Goal: Transaction & Acquisition: Purchase product/service

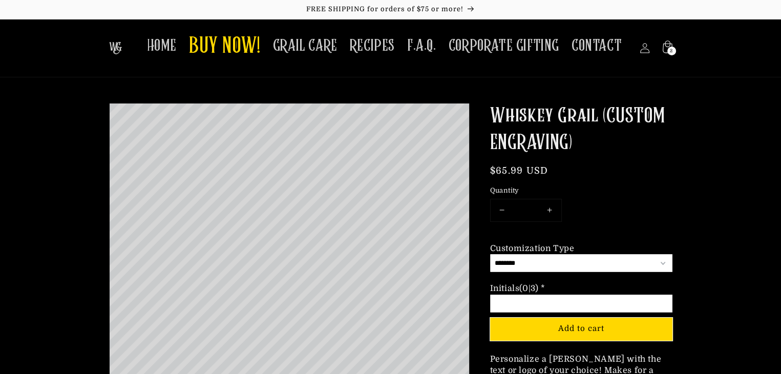
click at [613, 259] on select "**********" at bounding box center [581, 263] width 182 height 18
click at [668, 47] on div "2 2 items" at bounding box center [671, 51] width 9 height 9
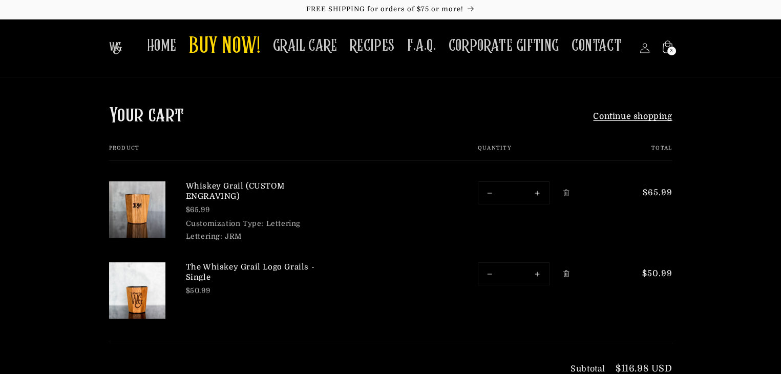
click at [565, 273] on icon "Remove The Whiskey Grail Logo Grails - Single" at bounding box center [566, 274] width 2 height 4
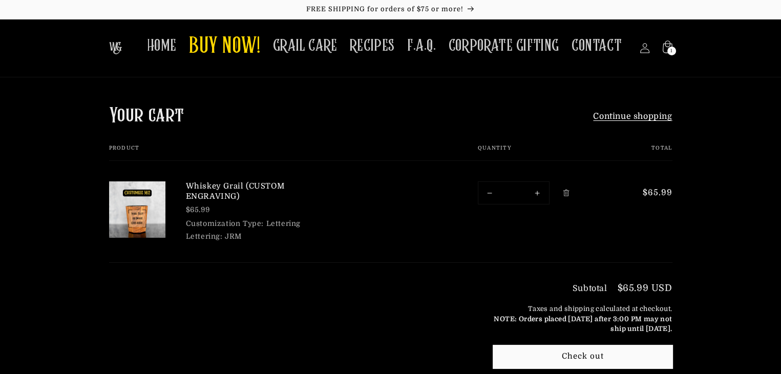
click at [568, 192] on icon "Remove Whiskey Grail (CUSTOM ENGRAVING)" at bounding box center [566, 193] width 8 height 8
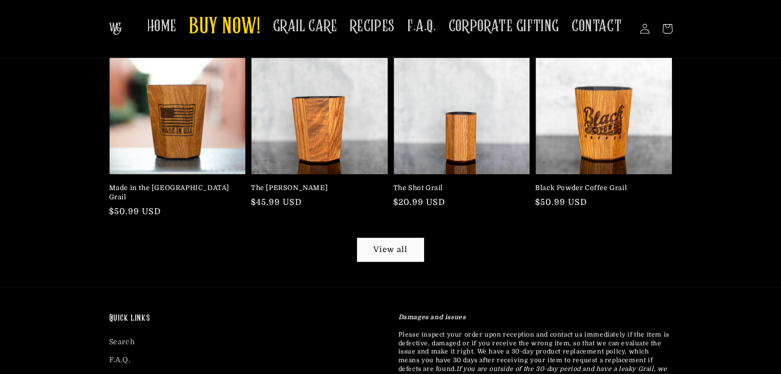
scroll to position [274, 0]
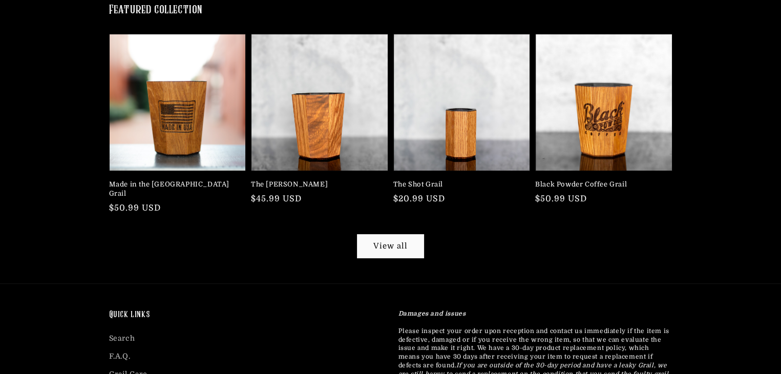
click at [407, 226] on li "The Shot Grail 5.0 rating (4 votes) (4) Regular price $20.99 USD Regular price …" at bounding box center [459, 137] width 142 height 206
click at [409, 234] on link "View all" at bounding box center [390, 245] width 66 height 23
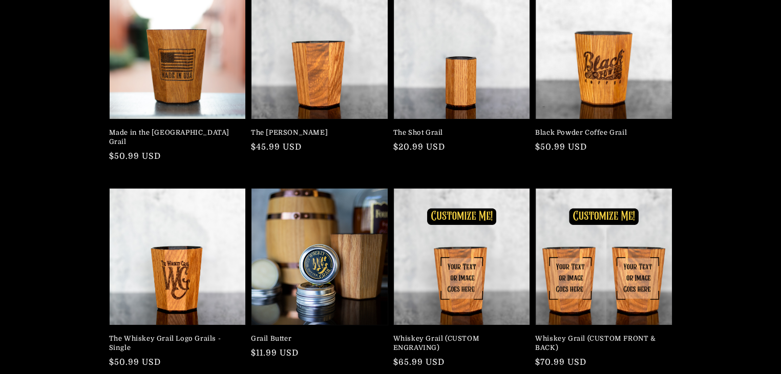
scroll to position [242, 0]
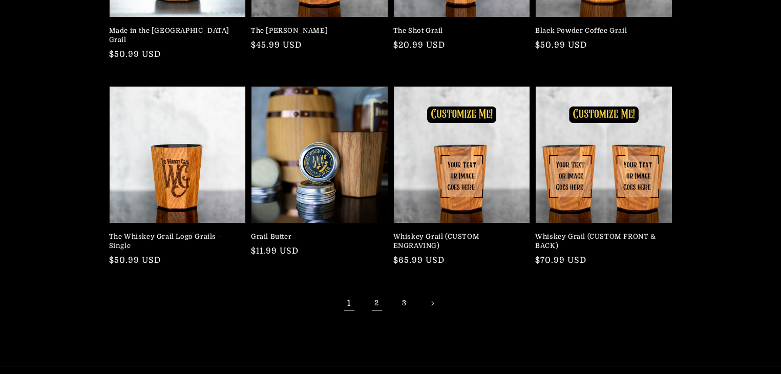
click at [378, 295] on link "2" at bounding box center [377, 303] width 23 height 23
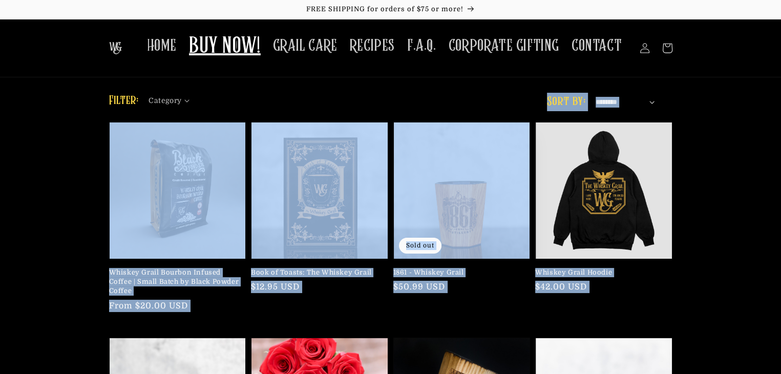
drag, startPoint x: 780, startPoint y: 91, endPoint x: 782, endPoint y: 117, distance: 26.7
click at [780, 117] on html "Skip to content FREE SHIPPING for orders of $75 or more! HOME BUY NOW! GRAIL CA…" at bounding box center [390, 187] width 781 height 374
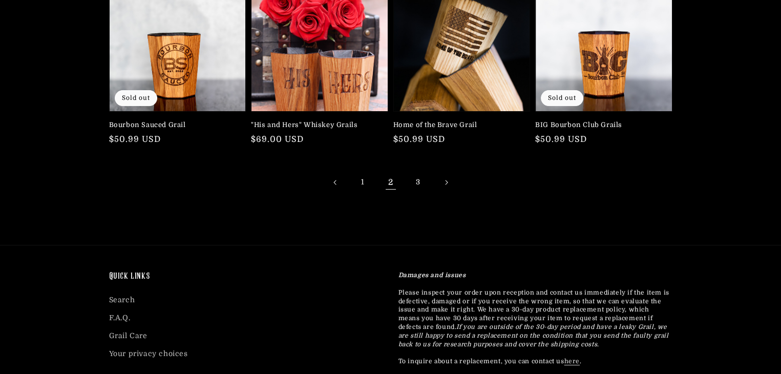
scroll to position [390, 0]
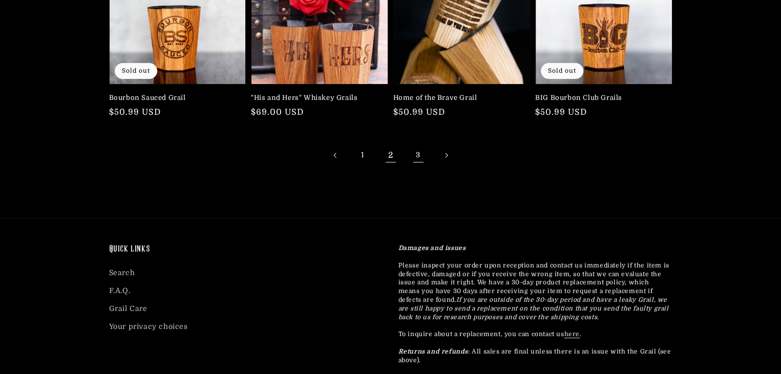
click at [418, 156] on link "3" at bounding box center [418, 155] width 23 height 23
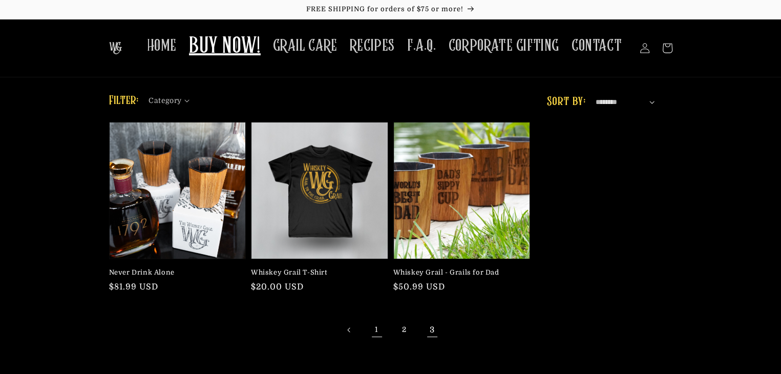
click at [377, 331] on link "1" at bounding box center [377, 329] width 23 height 23
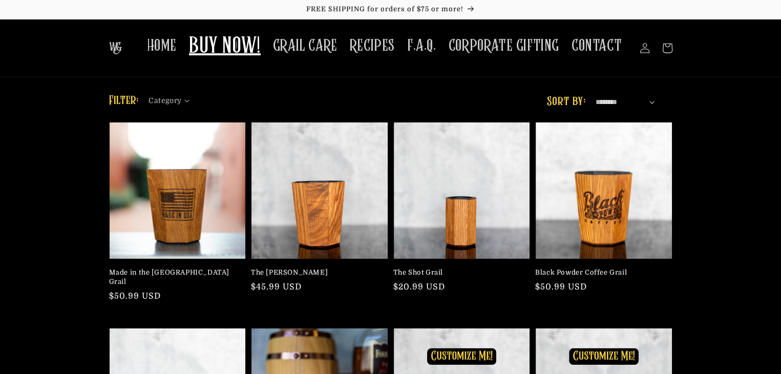
drag, startPoint x: 780, startPoint y: 137, endPoint x: 789, endPoint y: 135, distance: 9.1
click at [780, 135] on html "Skip to content FREE SHIPPING for orders of $75 or more! HOME BUY NOW! GRAIL CA…" at bounding box center [390, 187] width 781 height 374
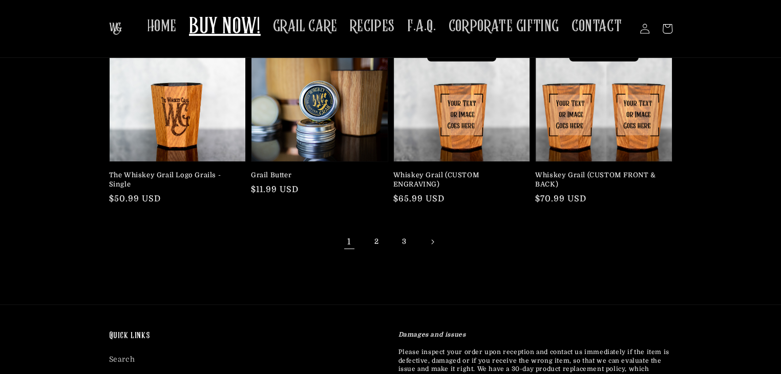
scroll to position [98, 0]
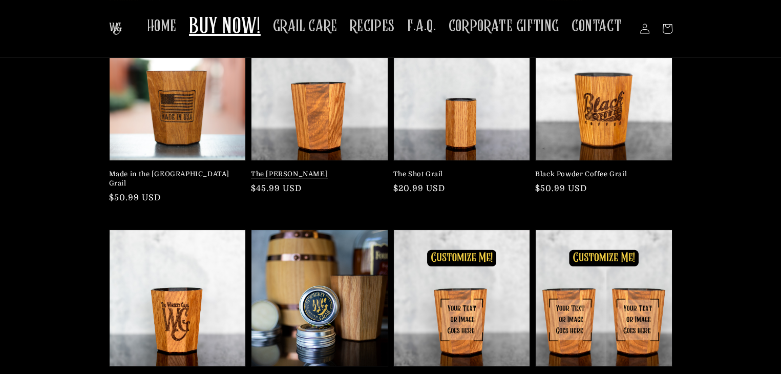
click at [334, 169] on link "The [PERSON_NAME]" at bounding box center [316, 173] width 131 height 9
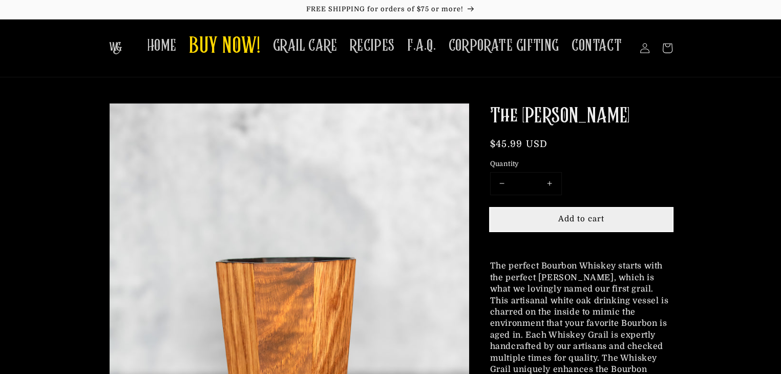
click at [602, 219] on span "Add to cart" at bounding box center [581, 218] width 46 height 9
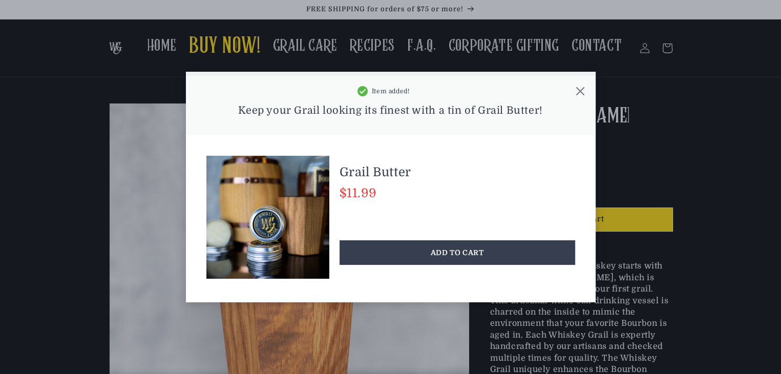
click at [576, 93] on icon at bounding box center [579, 91] width 8 height 8
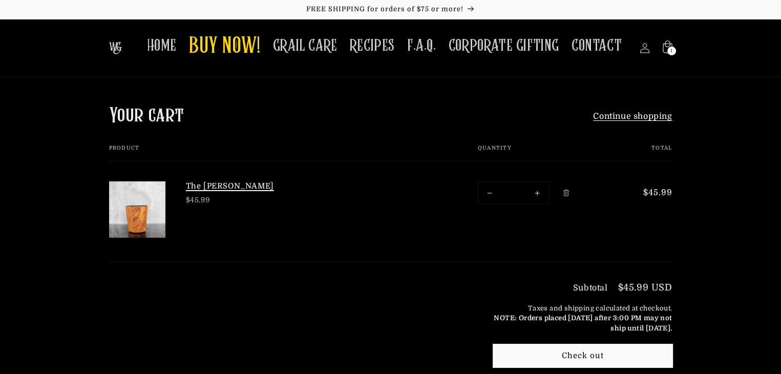
click at [208, 188] on link "The [PERSON_NAME]" at bounding box center [263, 186] width 154 height 10
